Goal: Check status: Check status

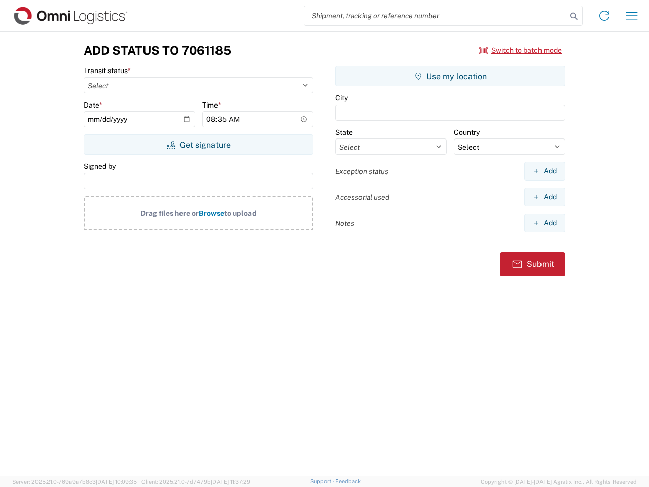
click at [436, 16] on input "search" at bounding box center [435, 15] width 263 height 19
click at [574, 16] on icon at bounding box center [574, 16] width 14 height 14
click at [605, 16] on icon at bounding box center [605, 16] width 16 height 16
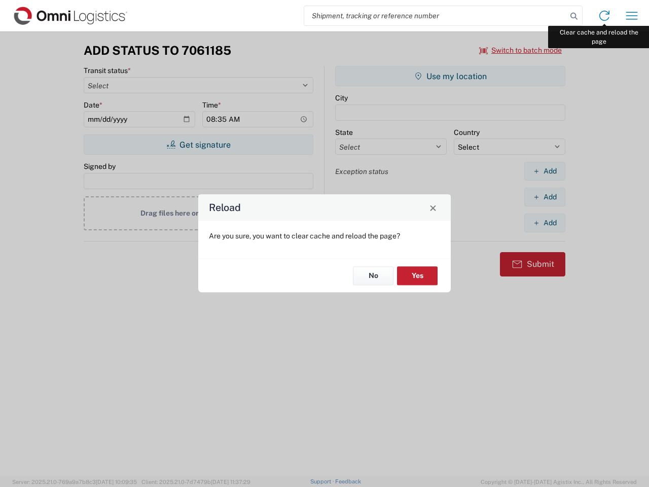
click at [632, 16] on div "Reload Are you sure, you want to clear cache and reload the page? No Yes" at bounding box center [324, 243] width 649 height 487
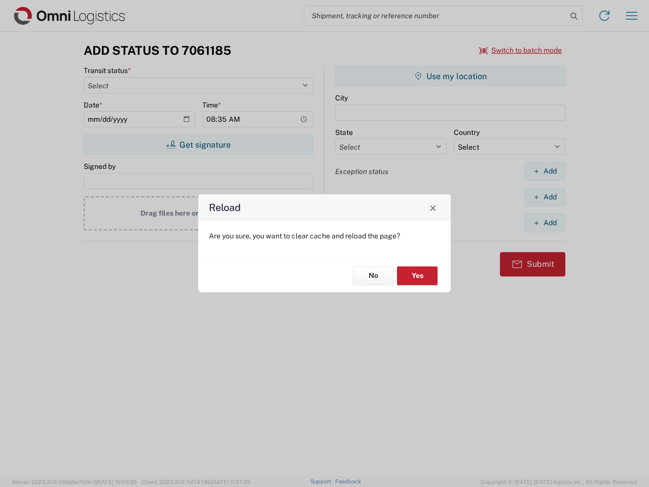
click at [521, 50] on div "Reload Are you sure, you want to clear cache and reload the page? No Yes" at bounding box center [324, 243] width 649 height 487
click at [198, 145] on div "Reload Are you sure, you want to clear cache and reload the page? No Yes" at bounding box center [324, 243] width 649 height 487
click at [451, 76] on div "Reload Are you sure, you want to clear cache and reload the page? No Yes" at bounding box center [324, 243] width 649 height 487
click at [545, 171] on div "Reload Are you sure, you want to clear cache and reload the page? No Yes" at bounding box center [324, 243] width 649 height 487
click at [545, 197] on div "Reload Are you sure, you want to clear cache and reload the page? No Yes" at bounding box center [324, 243] width 649 height 487
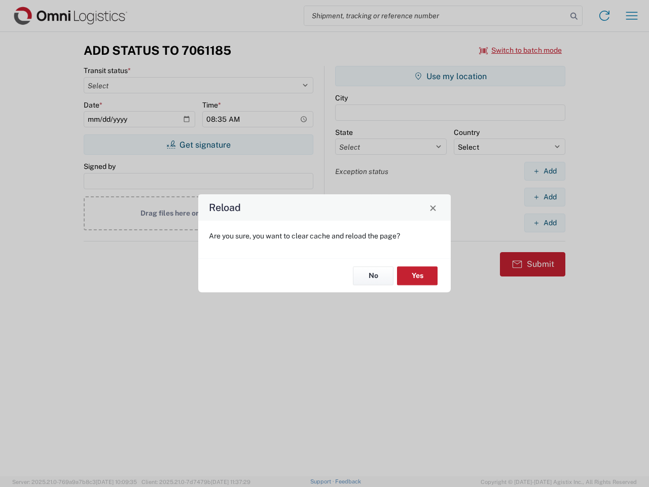
click at [545, 223] on div "Reload Are you sure, you want to clear cache and reload the page? No Yes" at bounding box center [324, 243] width 649 height 487
